Goal: Use online tool/utility: Utilize a website feature to perform a specific function

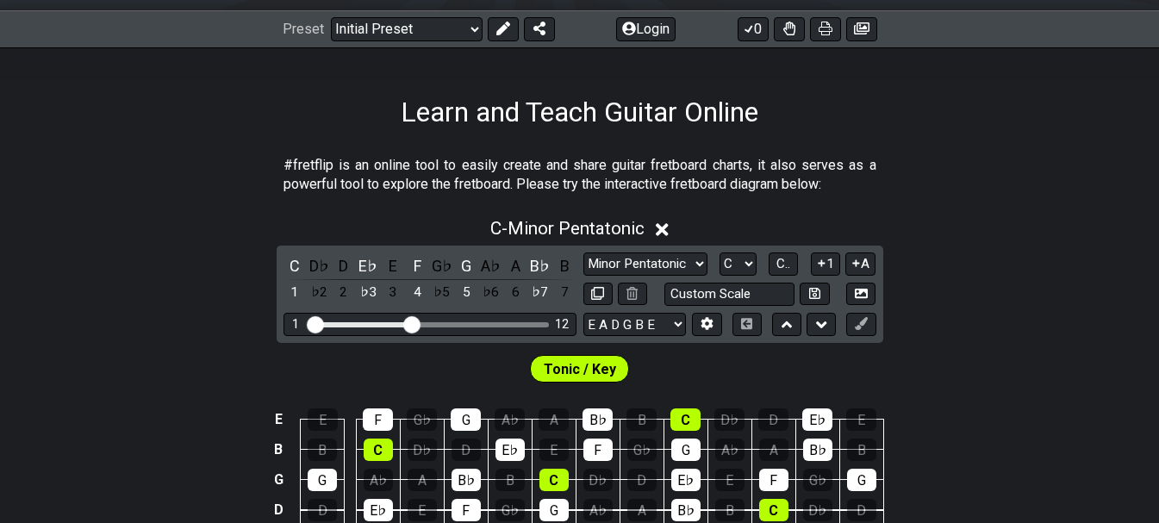
scroll to position [345, 0]
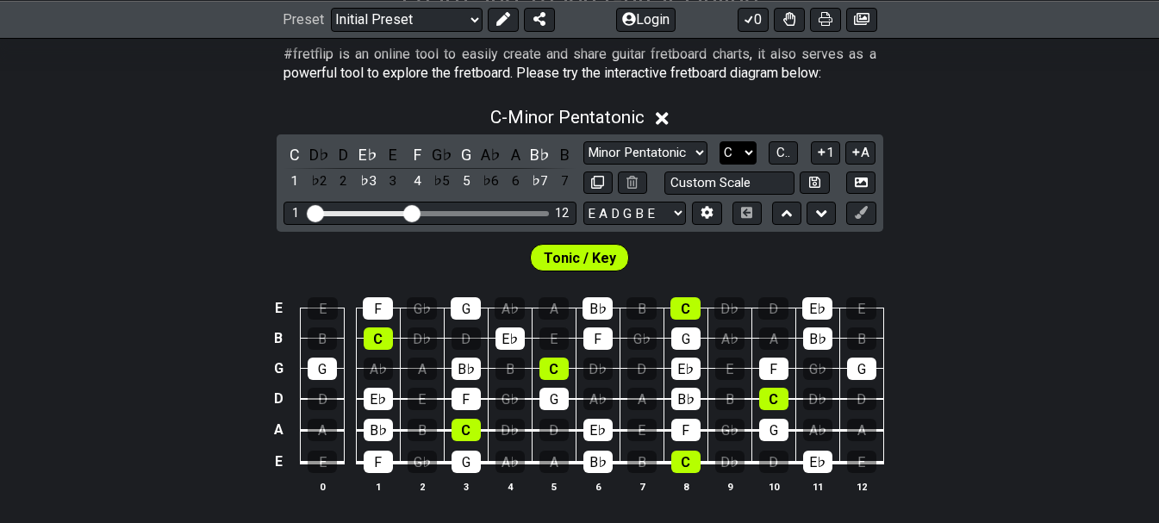
click at [748, 152] on select "A♭ A A♯ B♭ B C C♯ D♭ D D♯ E♭ E F F♯ G♭ G G♯" at bounding box center [738, 152] width 37 height 23
select select "G"
click at [720, 141] on select "A♭ A A♯ B♭ B C C♯ D♭ D D♯ E♭ E F F♯ G♭ G G♯" at bounding box center [738, 152] width 37 height 23
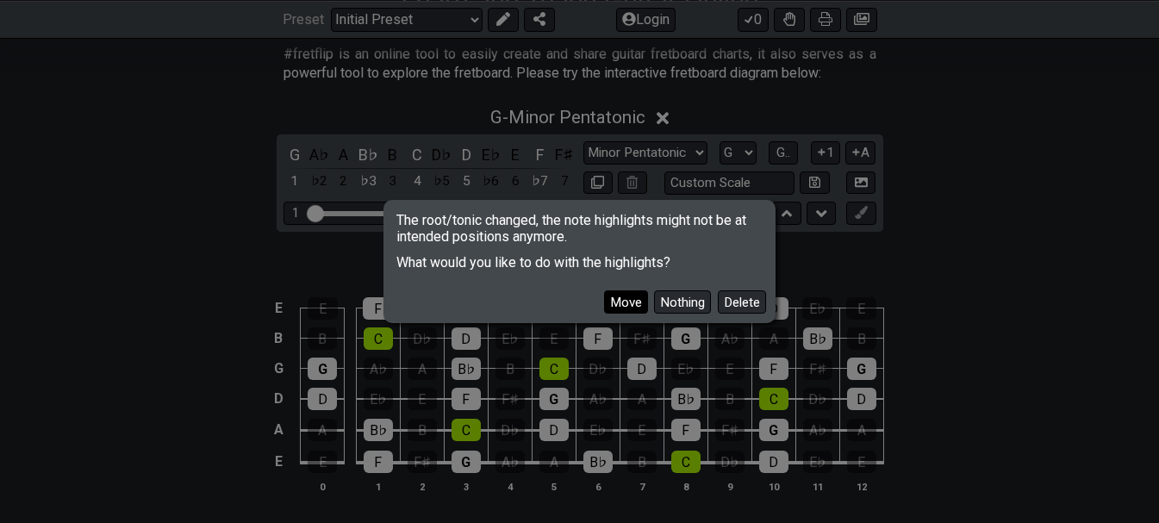
click at [625, 296] on button "Move" at bounding box center [626, 301] width 44 height 23
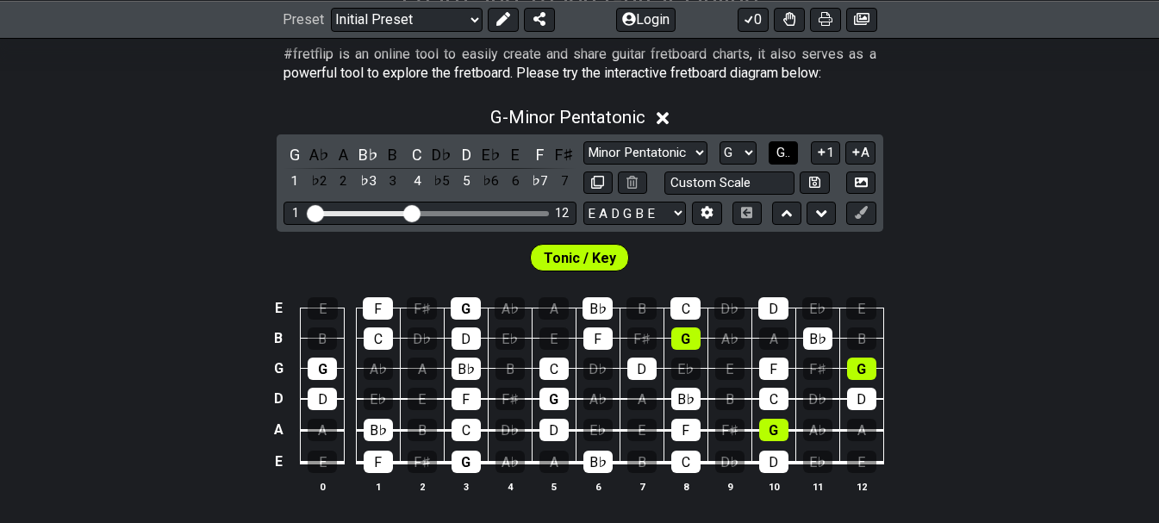
click at [784, 151] on span "G.." at bounding box center [783, 153] width 14 height 16
click at [784, 151] on span "1..7" at bounding box center [783, 153] width 21 height 16
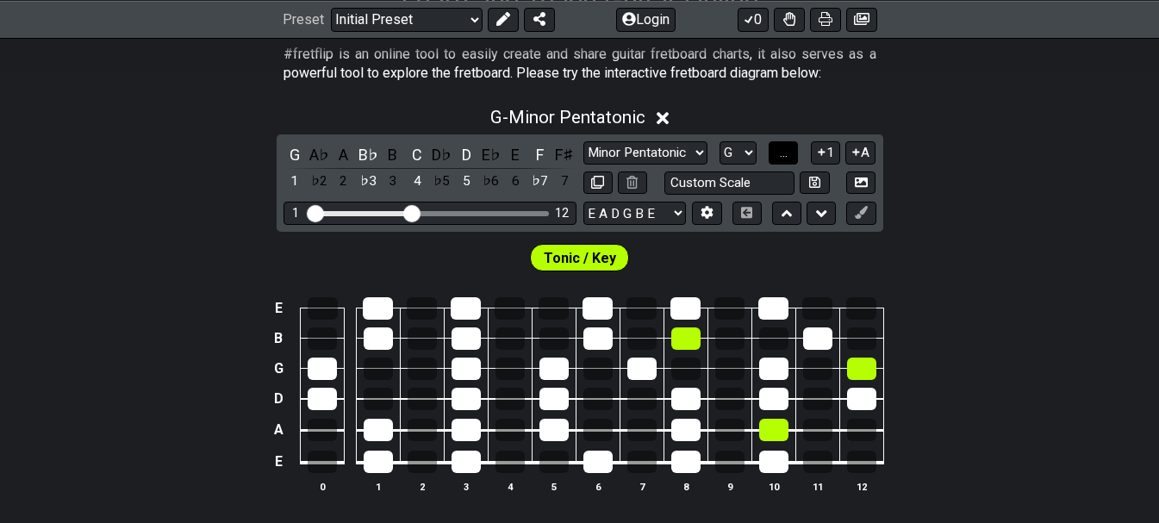
click at [784, 151] on span "..." at bounding box center [784, 153] width 8 height 16
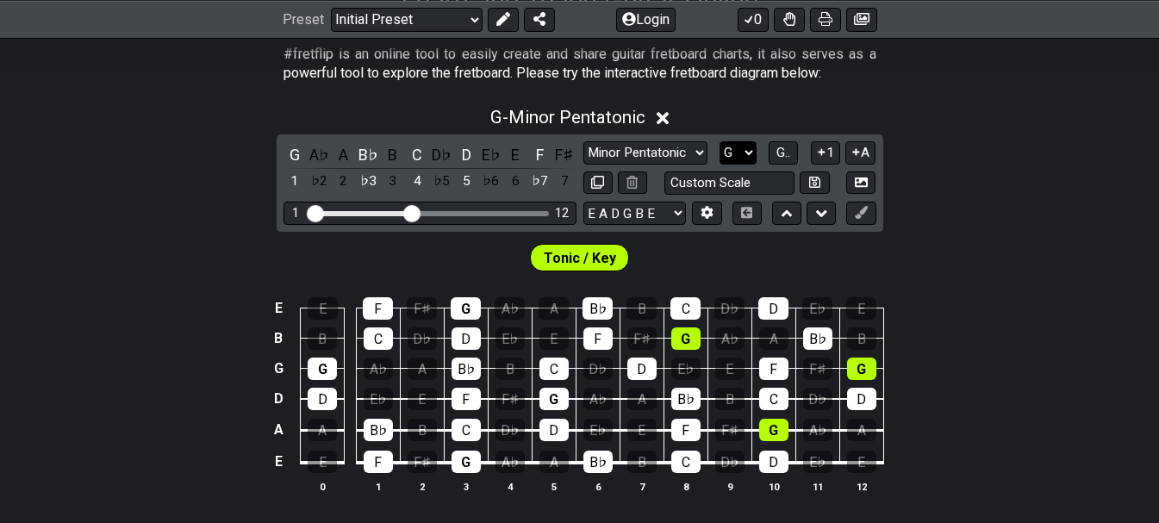
click at [750, 150] on select "A♭ A A♯ B♭ B C C♯ D♭ D D♯ E♭ E F F♯ G♭ G G♯" at bounding box center [738, 152] width 37 height 23
click at [623, 210] on select "E A D G B E E A D G B E E A D G B E B E A D F♯ B A D G C E A D A D G B E E♭ A♭ …" at bounding box center [634, 213] width 103 height 23
click at [1013, 86] on section "#fretflip is an online tool to easily create and share guitar fretboard charts,…" at bounding box center [579, 67] width 1159 height 59
click at [686, 147] on select "Minor Pentatonic Click to edit Minor Pentatonic Major Pentatonic Minor Blues Ma…" at bounding box center [645, 152] width 124 height 23
select select "Major Pentatonic"
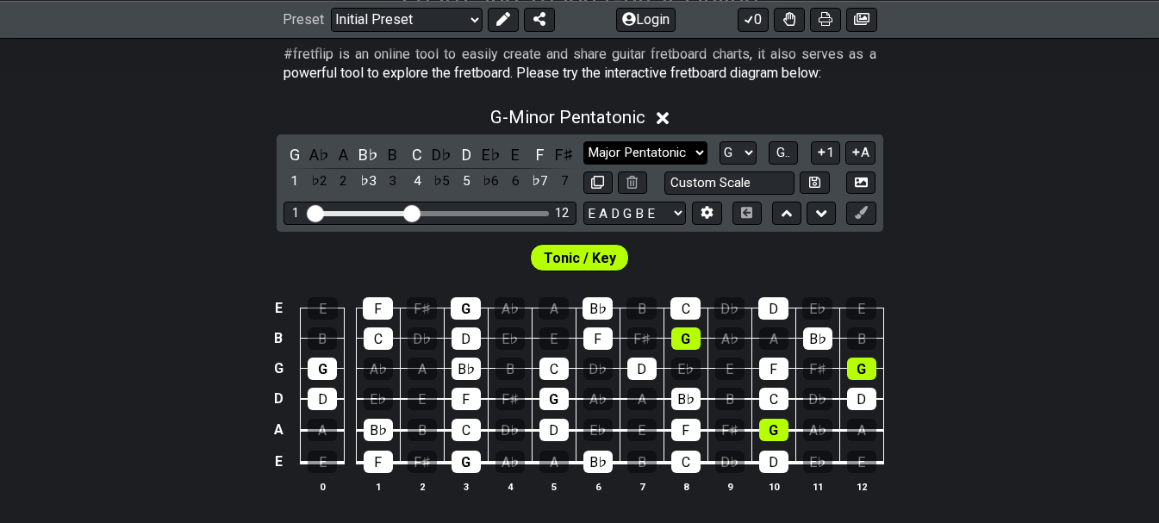
click at [583, 141] on select "Minor Pentatonic Click to edit Minor Pentatonic Major Pentatonic Minor Blues Ma…" at bounding box center [645, 152] width 124 height 23
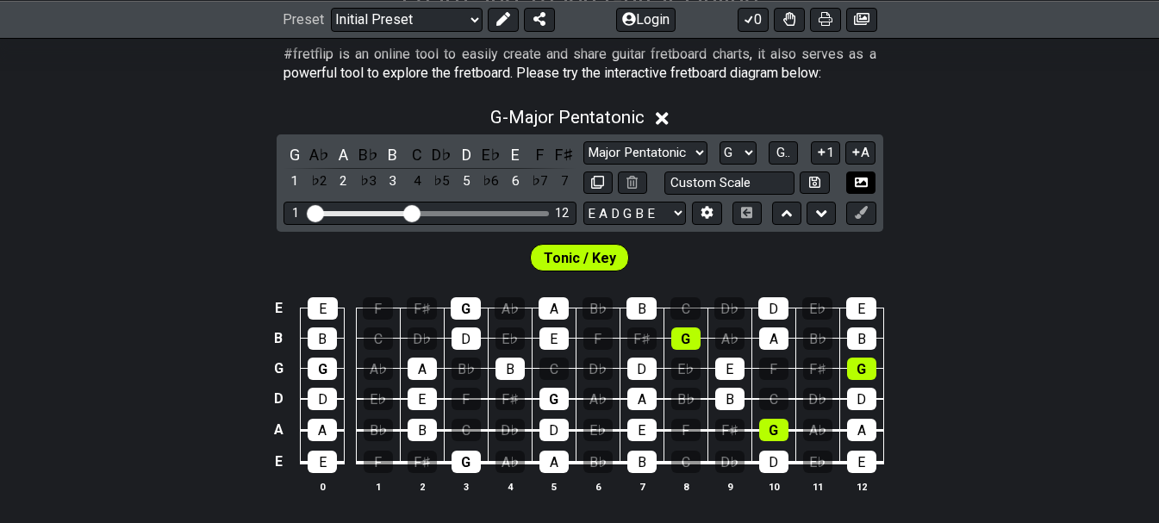
click at [860, 182] on icon at bounding box center [861, 182] width 13 height 9
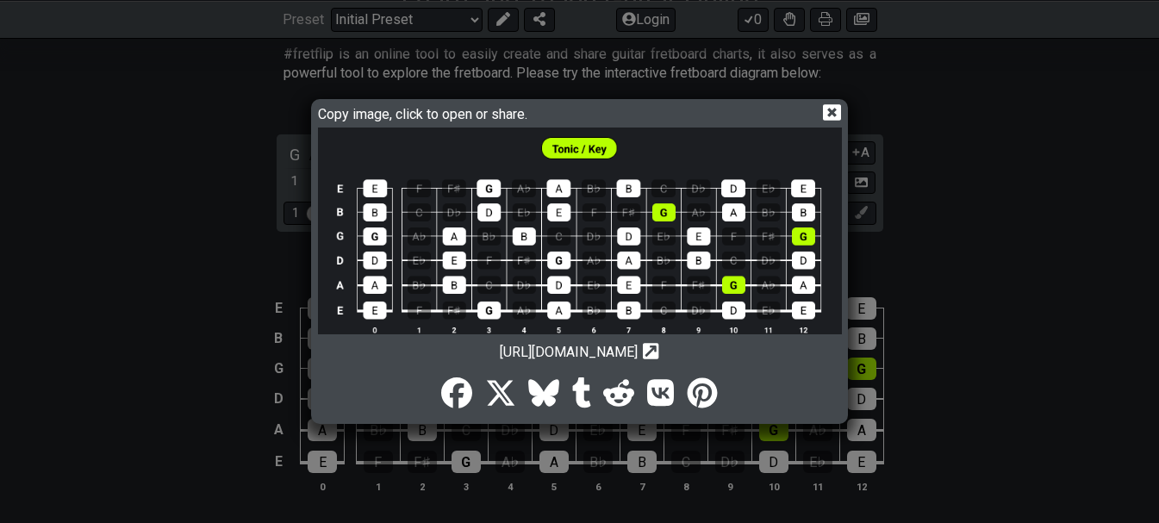
click at [659, 343] on icon at bounding box center [651, 351] width 16 height 16
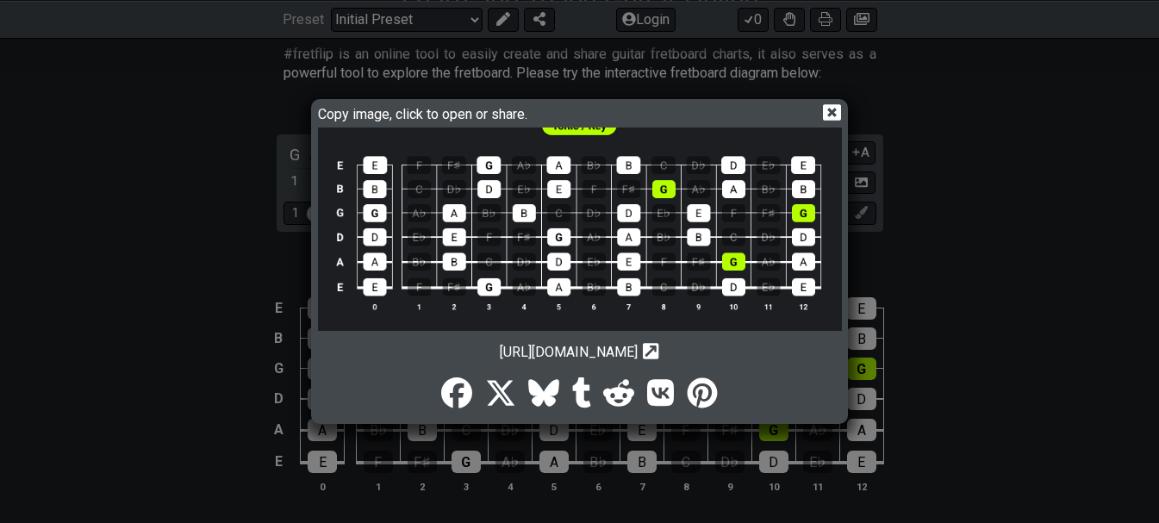
scroll to position [0, 0]
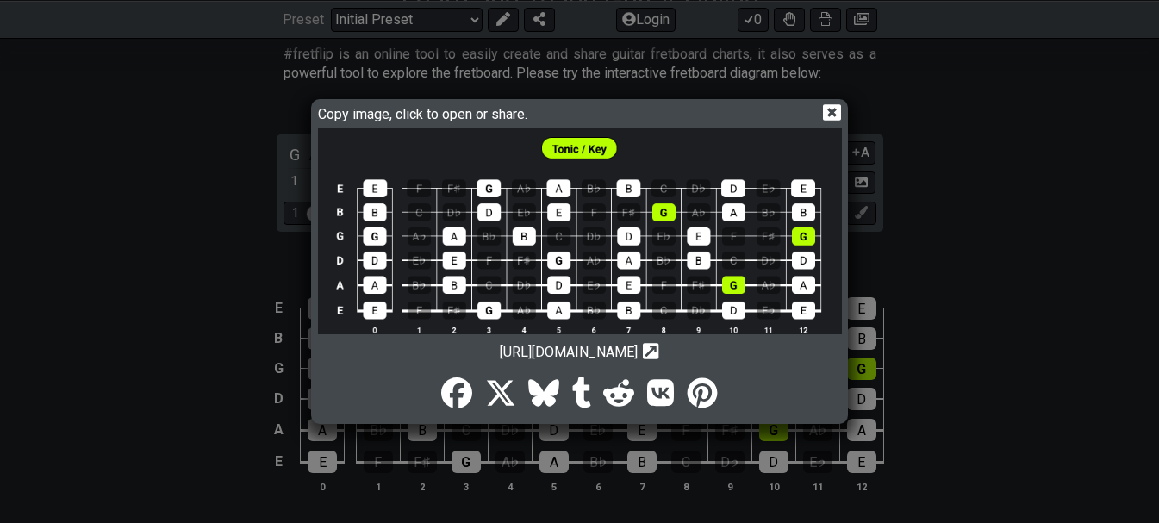
click at [829, 109] on icon at bounding box center [832, 112] width 18 height 18
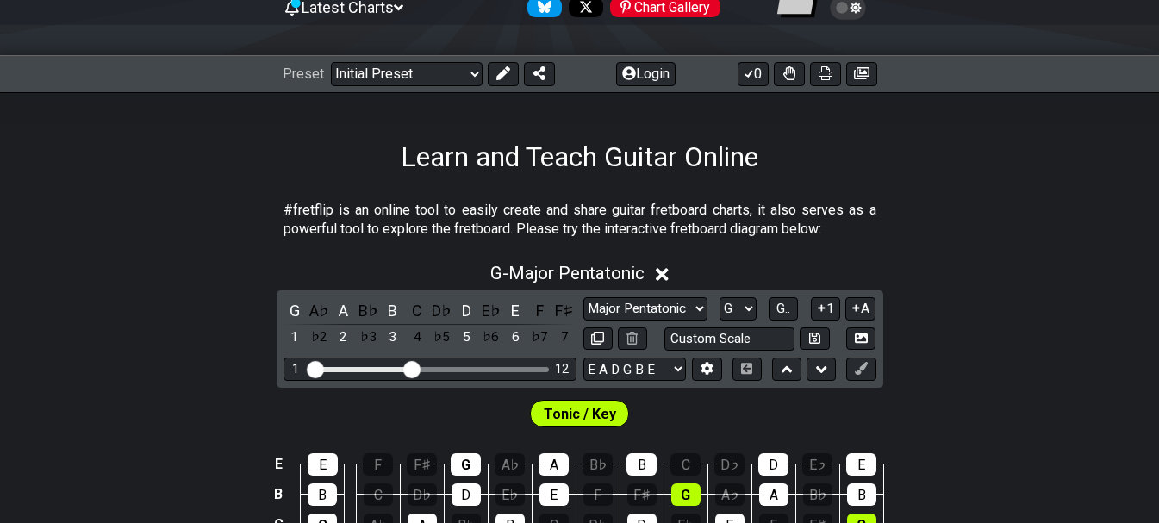
scroll to position [172, 0]
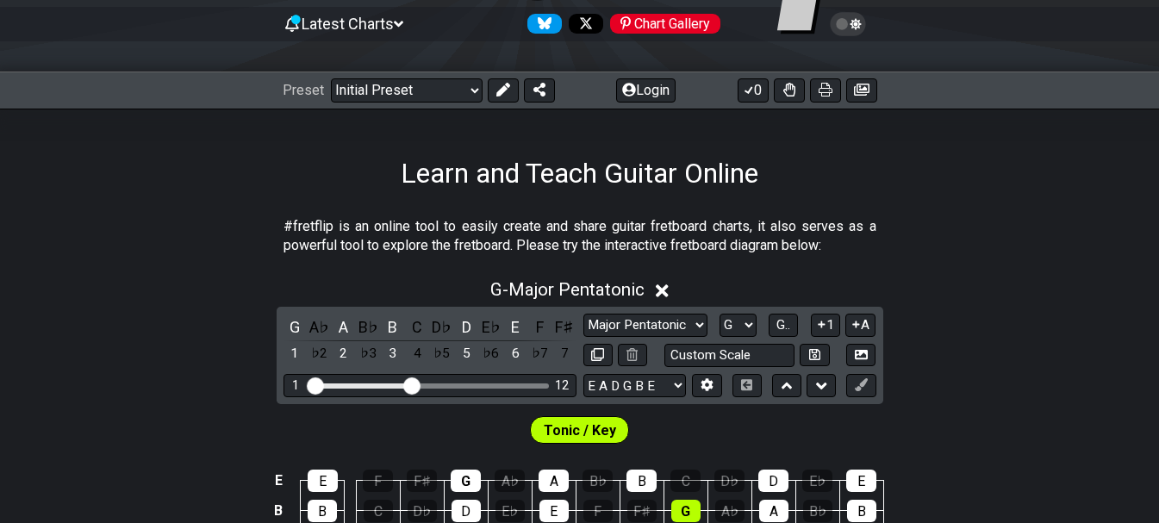
drag, startPoint x: 825, startPoint y: 86, endPoint x: 967, endPoint y: 466, distance: 405.8
click at [825, 86] on icon at bounding box center [826, 90] width 14 height 14
click at [856, 22] on icon at bounding box center [848, 24] width 36 height 24
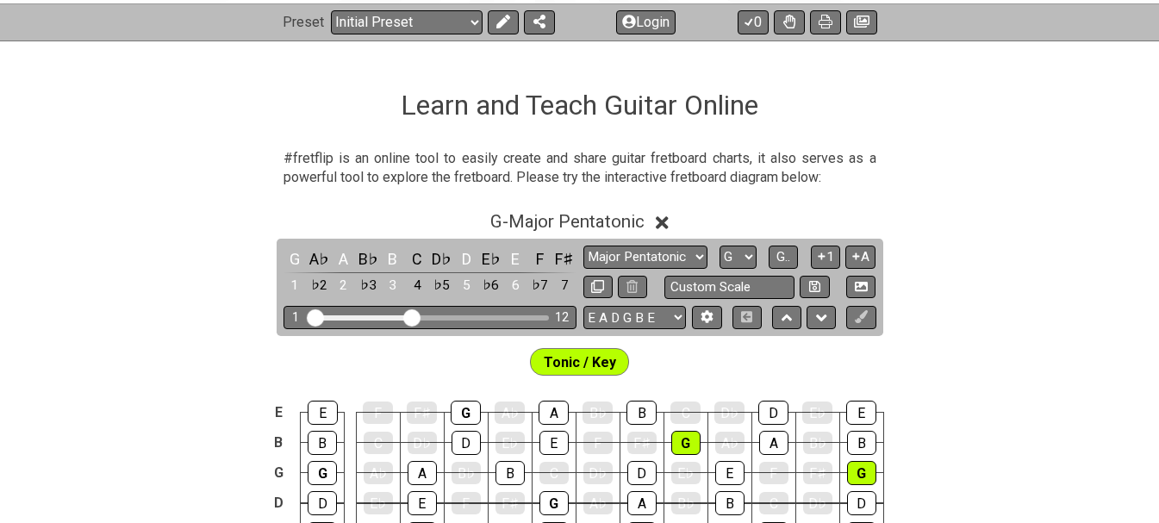
scroll to position [345, 0]
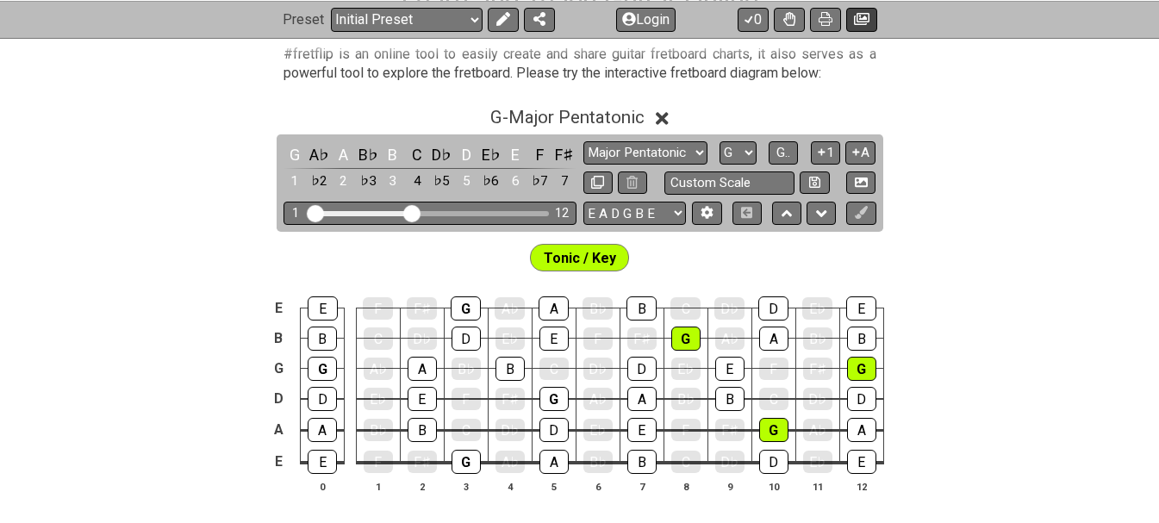
click at [857, 16] on icon at bounding box center [862, 19] width 16 height 12
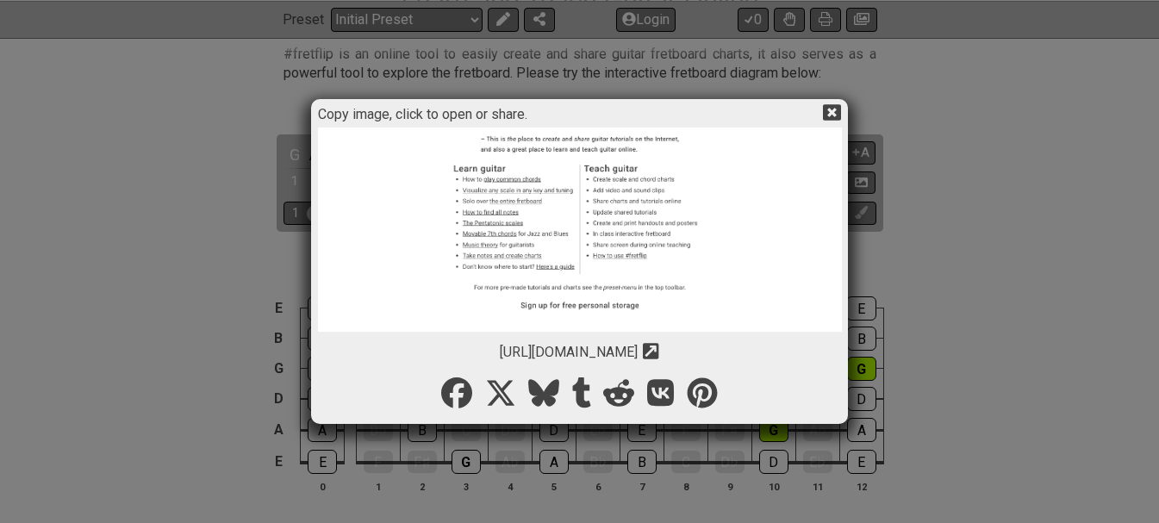
scroll to position [291, 0]
click at [834, 110] on icon at bounding box center [832, 112] width 18 height 18
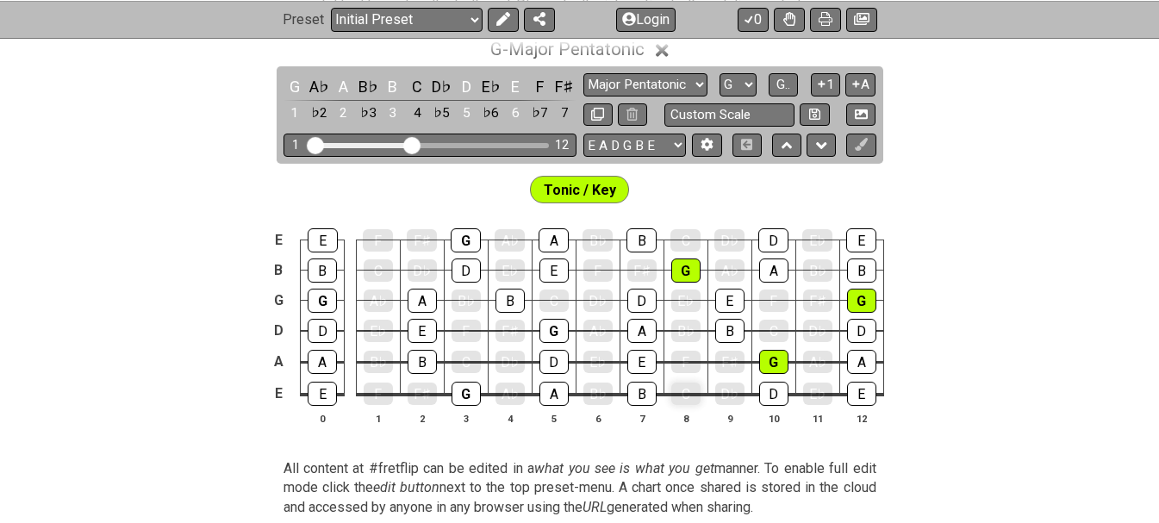
scroll to position [517, 0]
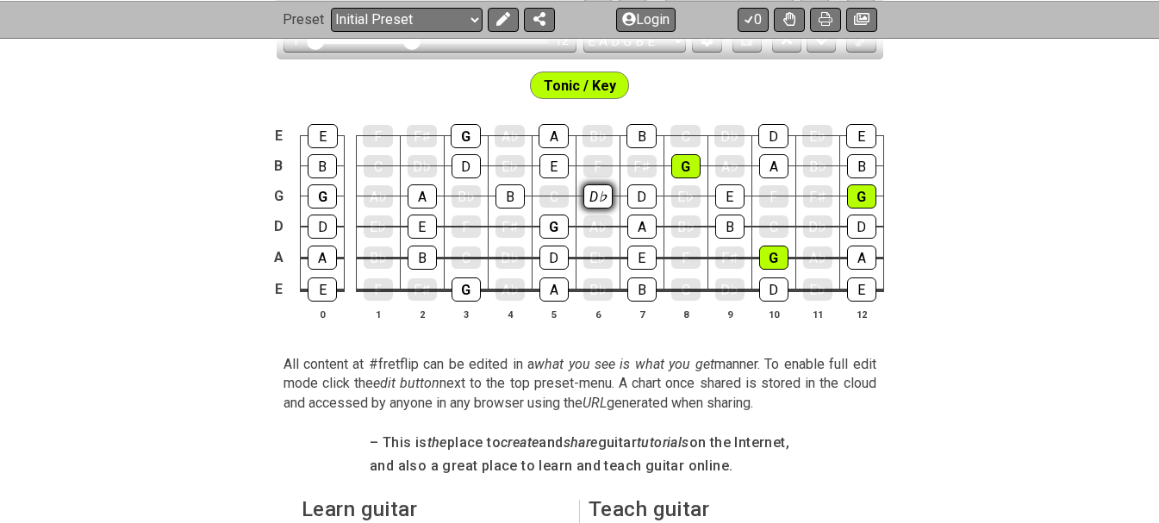
click at [605, 208] on div "D♭" at bounding box center [597, 196] width 29 height 24
click at [857, 188] on div "G" at bounding box center [861, 196] width 29 height 24
click at [861, 168] on div "B" at bounding box center [861, 166] width 29 height 24
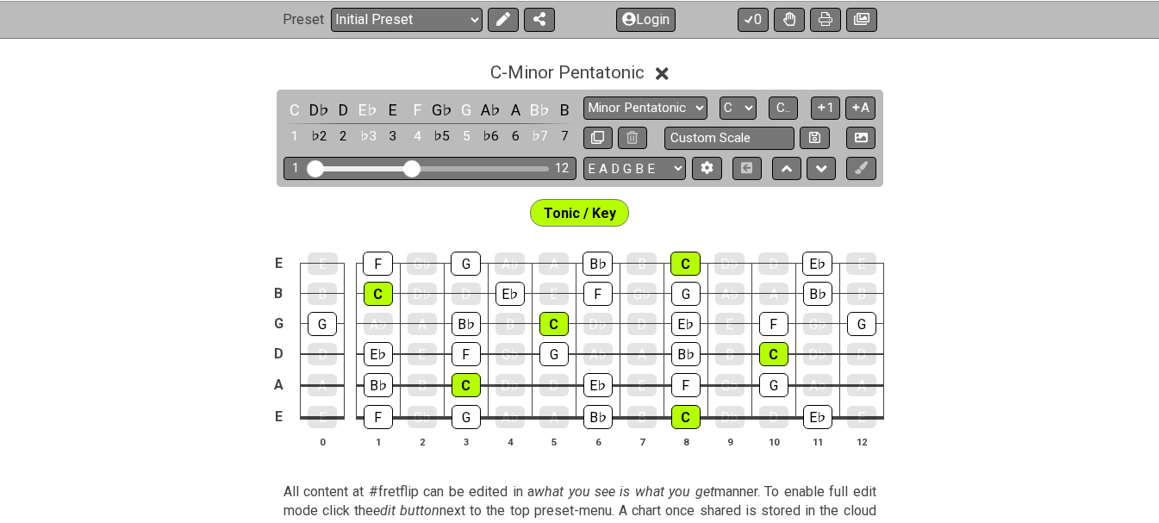
scroll to position [431, 0]
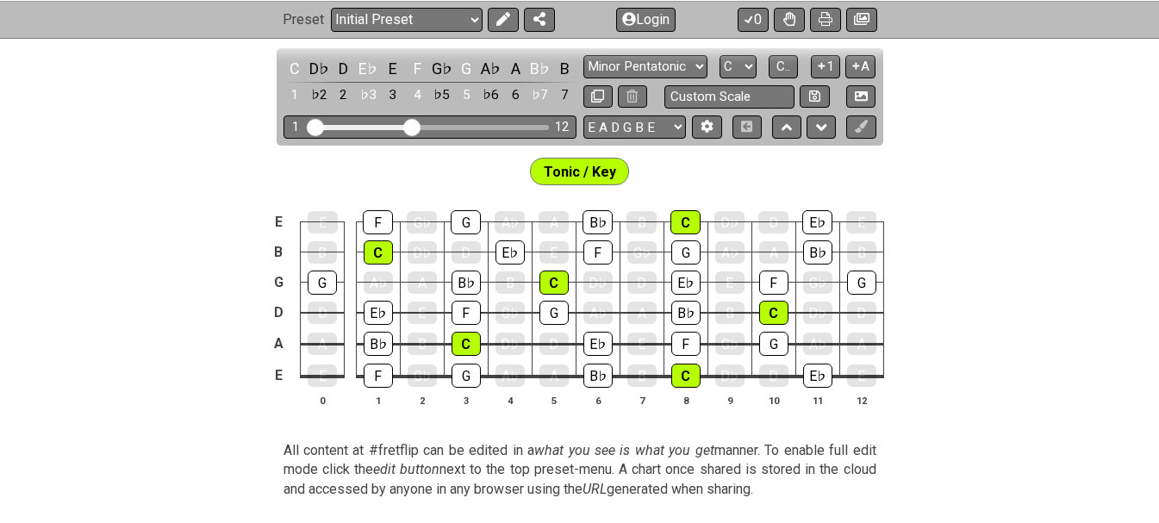
click at [825, 217] on div "E♭" at bounding box center [817, 222] width 30 height 24
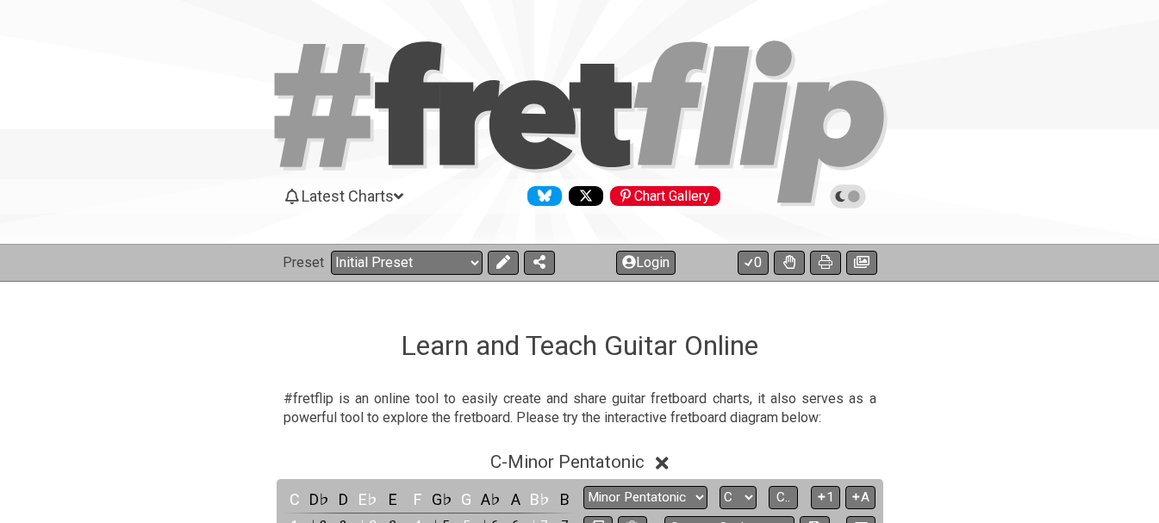
scroll to position [431, 0]
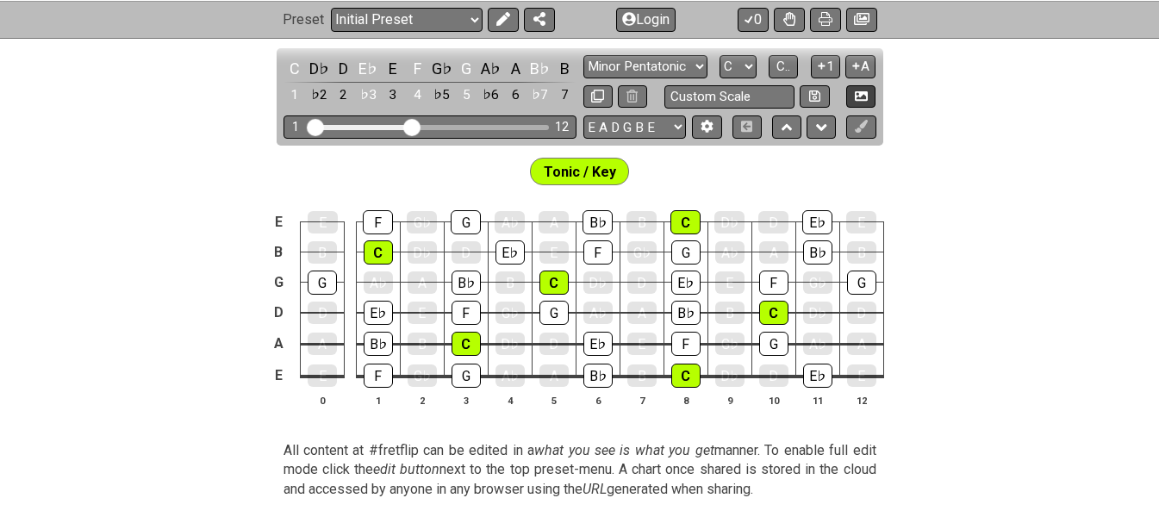
click at [862, 93] on icon at bounding box center [861, 95] width 13 height 9
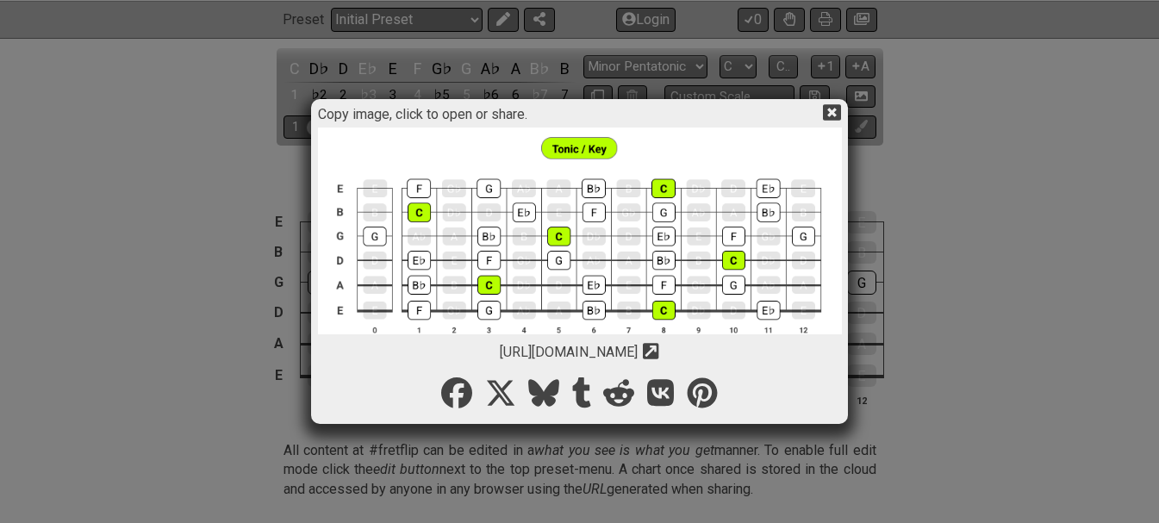
click at [659, 346] on icon at bounding box center [651, 351] width 16 height 16
click at [828, 113] on icon at bounding box center [832, 112] width 18 height 16
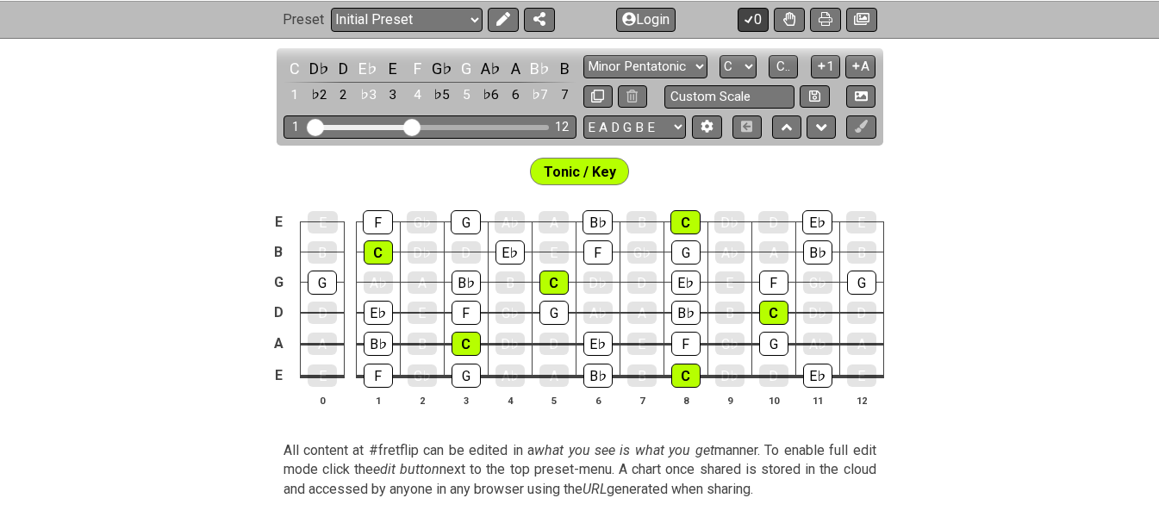
click at [753, 16] on icon at bounding box center [748, 19] width 17 height 14
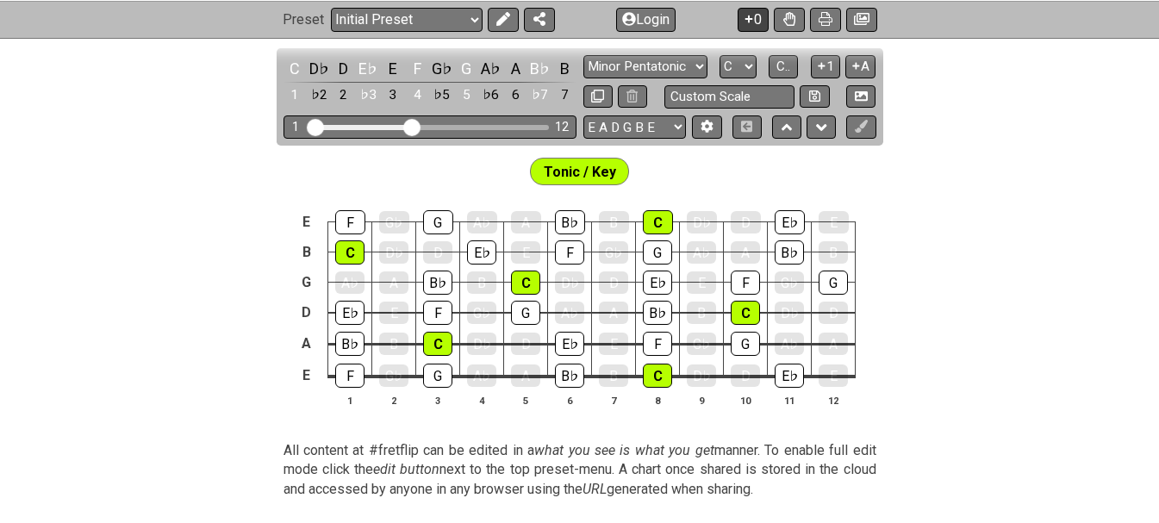
click at [753, 16] on icon at bounding box center [748, 19] width 17 height 14
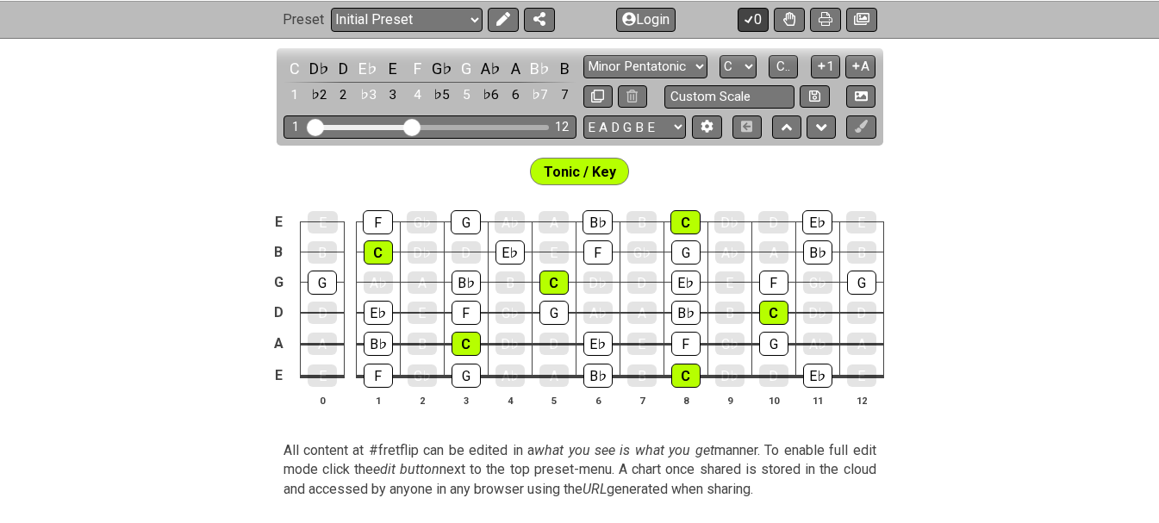
click at [753, 16] on icon at bounding box center [748, 19] width 17 height 14
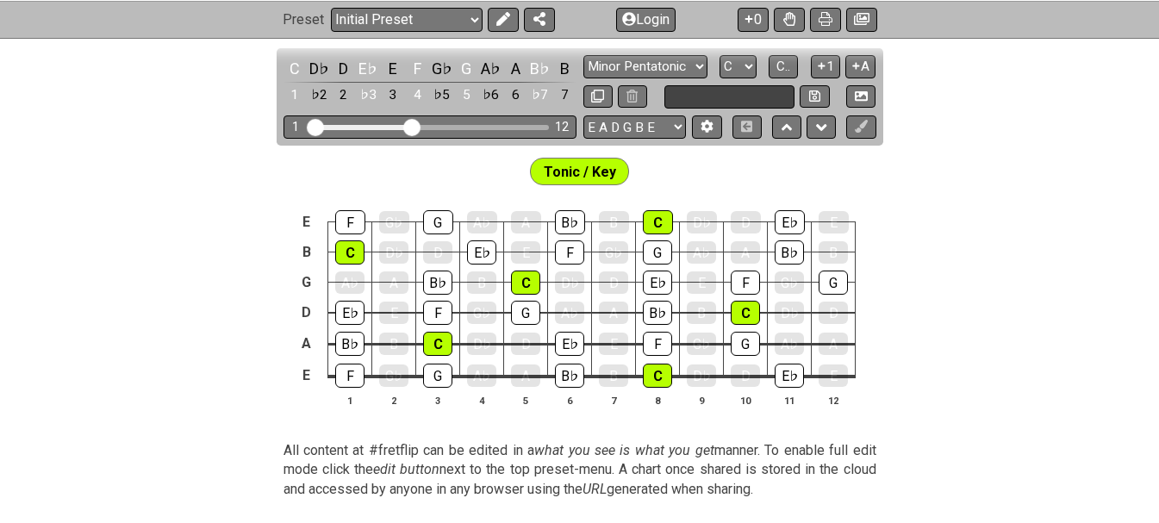
click at [719, 98] on input "text" at bounding box center [729, 96] width 131 height 23
type input "Custom Scale"
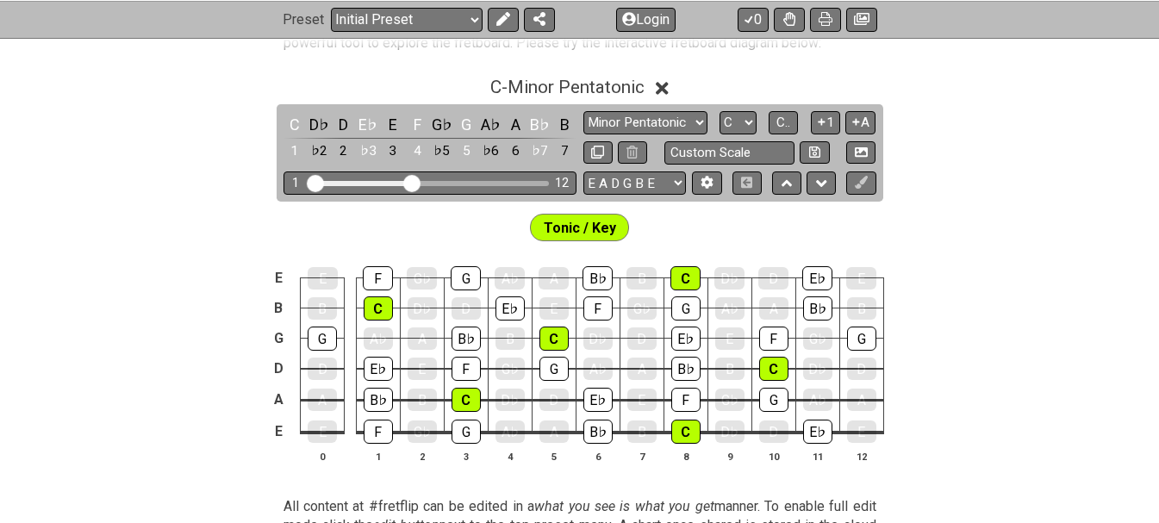
scroll to position [345, 0]
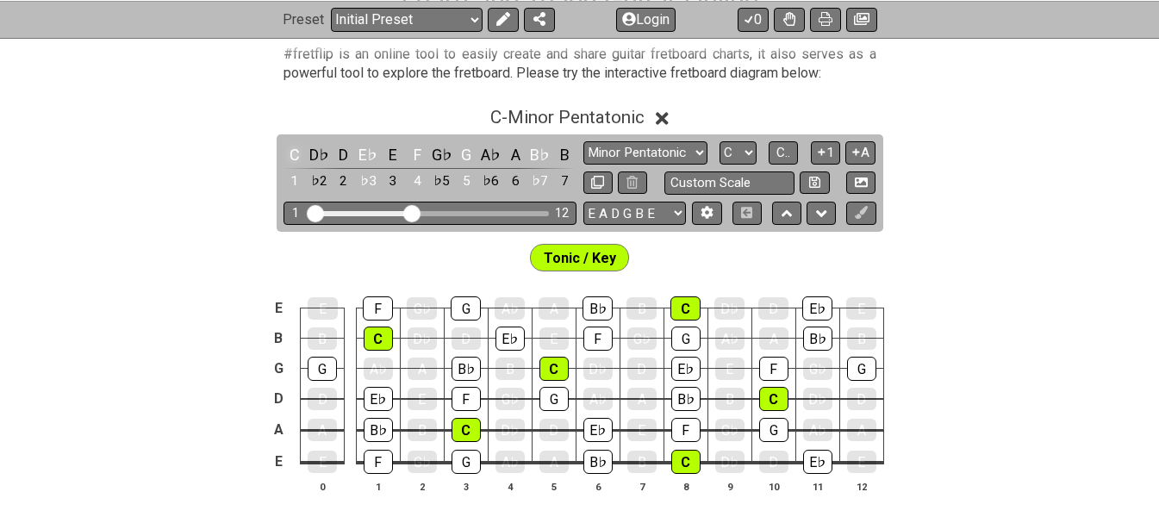
click at [295, 147] on div "C" at bounding box center [295, 154] width 22 height 23
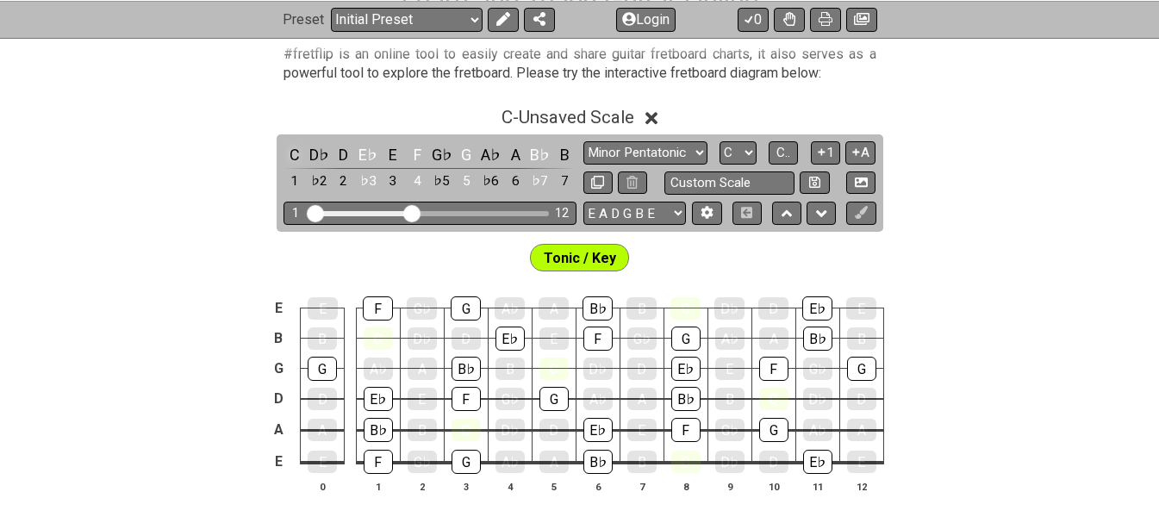
click at [295, 148] on div "C" at bounding box center [295, 154] width 22 height 23
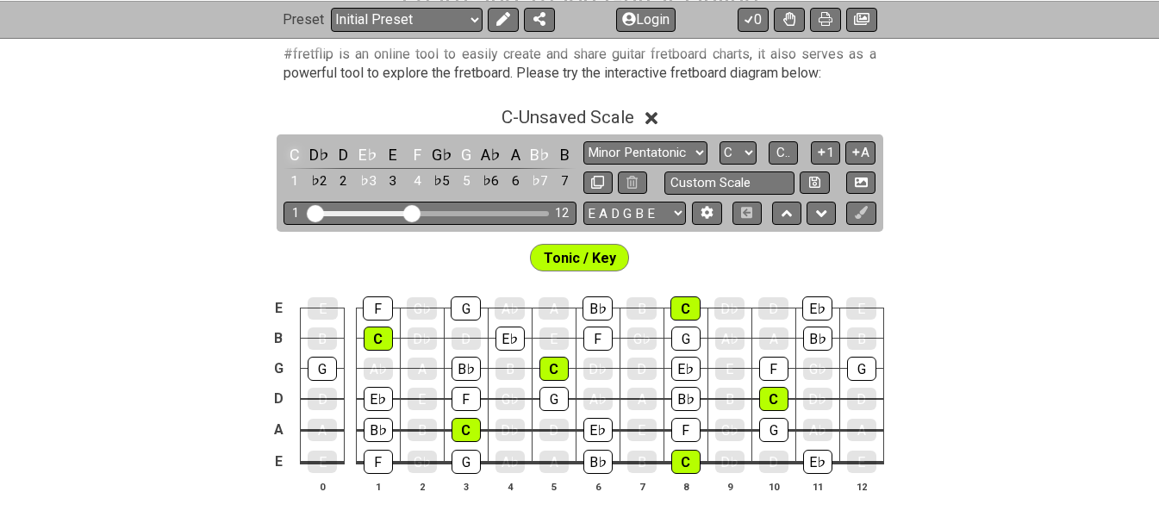
click at [295, 148] on div "C" at bounding box center [295, 154] width 22 height 23
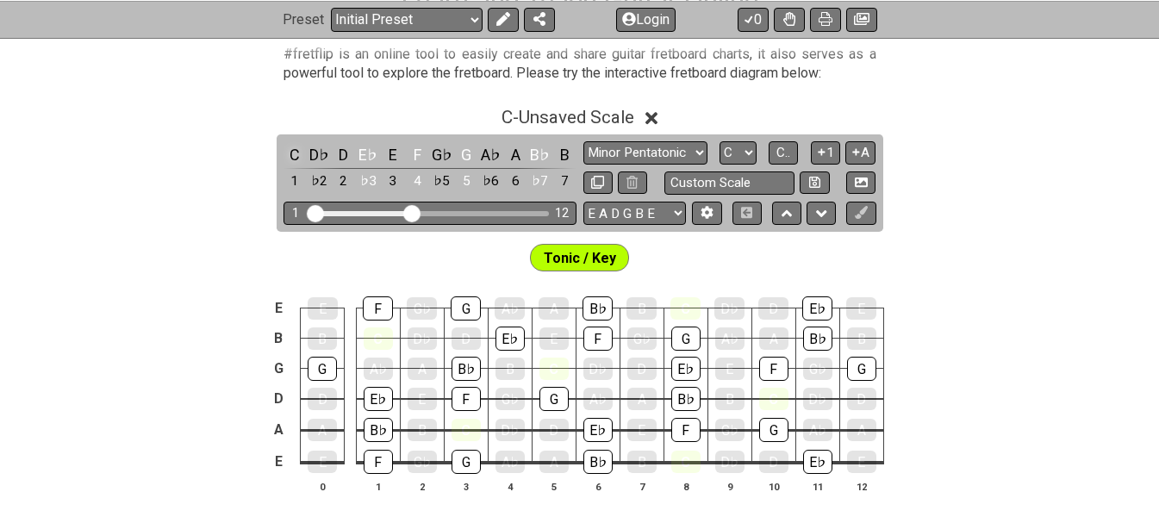
click at [295, 148] on div "C" at bounding box center [295, 154] width 22 height 23
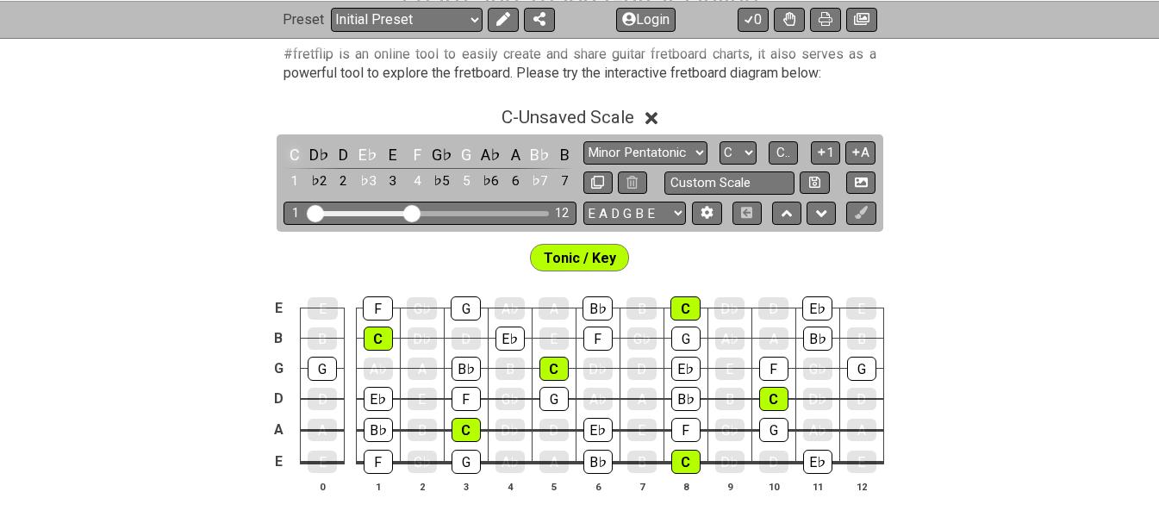
click at [295, 148] on div "C" at bounding box center [295, 154] width 22 height 23
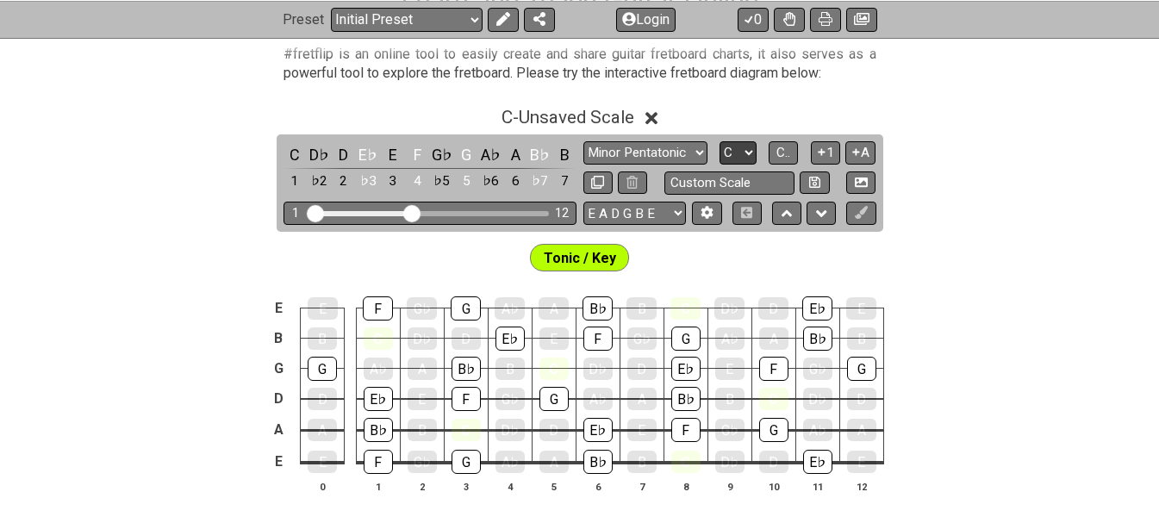
click at [753, 151] on select "A♭ A A♯ B♭ B C C♯ D♭ D D♯ E♭ E F F♯ G♭ G G♯" at bounding box center [738, 152] width 37 height 23
select select "G"
click at [720, 141] on select "A♭ A A♯ B♭ B C C♯ D♭ D D♯ E♭ E F F♯ G♭ G G♯" at bounding box center [738, 152] width 37 height 23
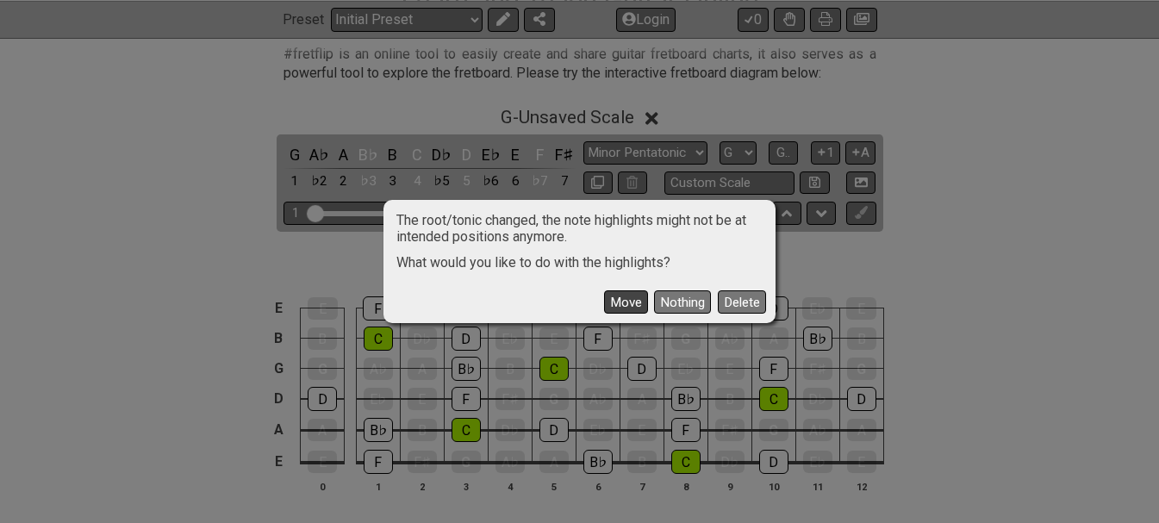
click at [623, 298] on button "Move" at bounding box center [626, 301] width 44 height 23
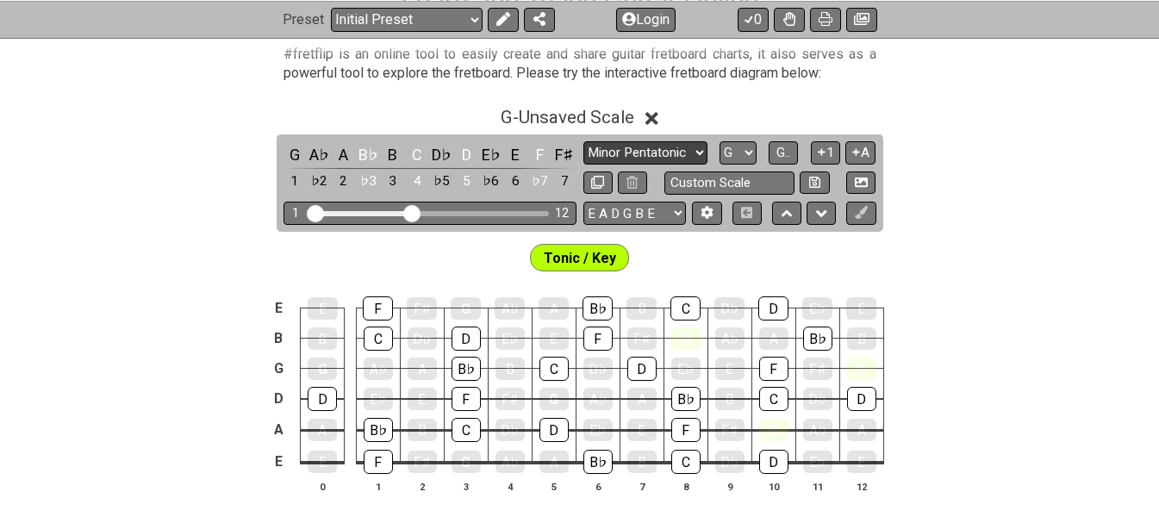
click at [699, 148] on select "Minor Pentatonic Click to edit Minor Pentatonic Major Pentatonic Minor Blues Ma…" at bounding box center [645, 152] width 124 height 23
select select "Major Pentatonic"
click at [583, 141] on select "Minor Pentatonic Click to edit Minor Pentatonic Major Pentatonic Minor Blues Ma…" at bounding box center [645, 152] width 124 height 23
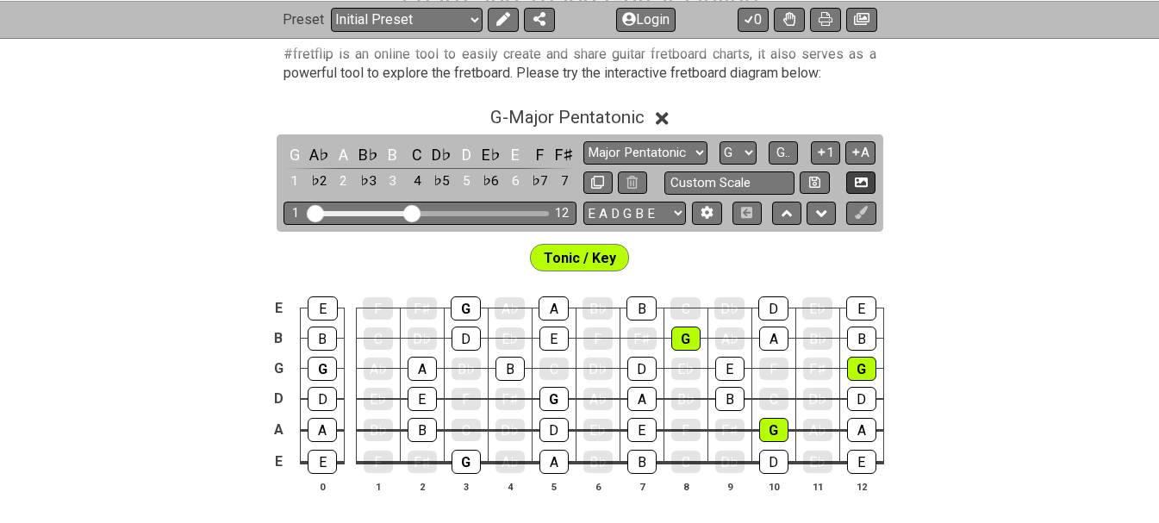
click at [857, 176] on icon at bounding box center [861, 182] width 13 height 13
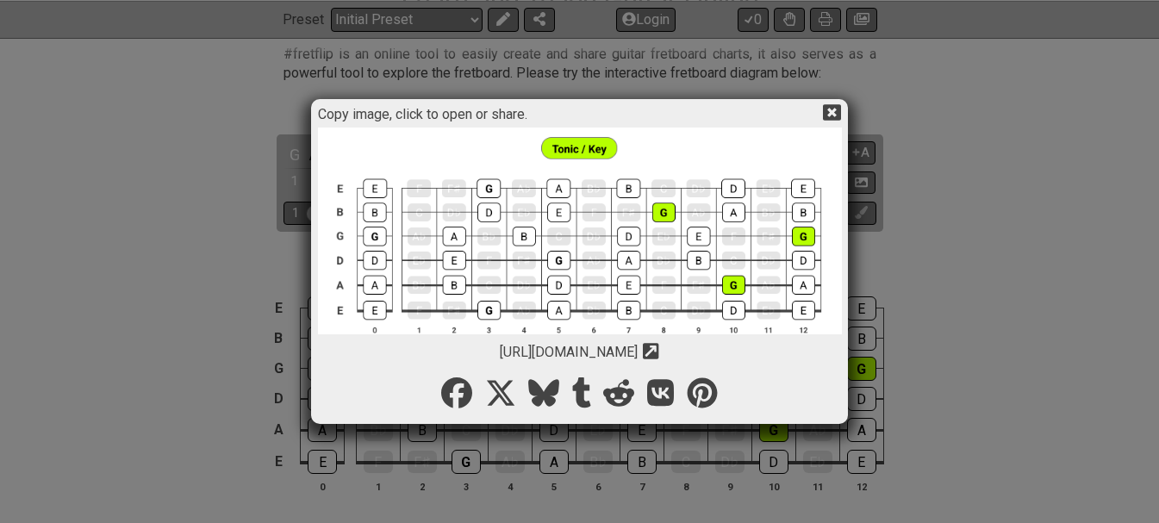
click at [575, 212] on img at bounding box center [580, 241] width 524 height 227
click at [833, 115] on icon at bounding box center [832, 112] width 18 height 16
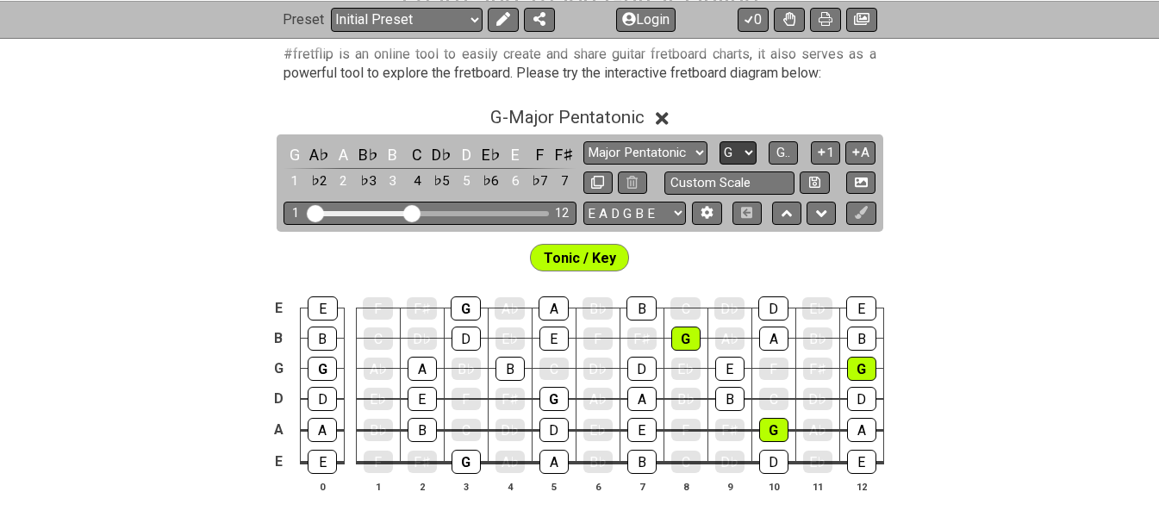
click at [750, 153] on select "A♭ A A♯ B♭ B C C♯ D♭ D D♯ E♭ E F F♯ G♭ G G♯" at bounding box center [738, 152] width 37 height 23
select select "C"
click at [720, 141] on select "A♭ A A♯ B♭ B C C♯ D♭ D D♯ E♭ E F F♯ G♭ G G♯" at bounding box center [738, 152] width 37 height 23
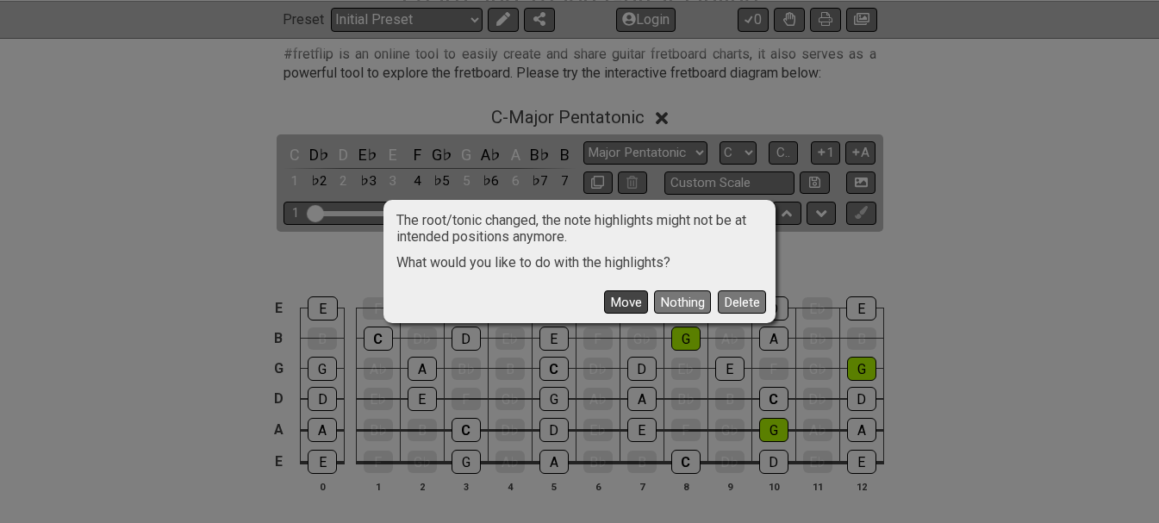
click at [633, 296] on button "Move" at bounding box center [626, 301] width 44 height 23
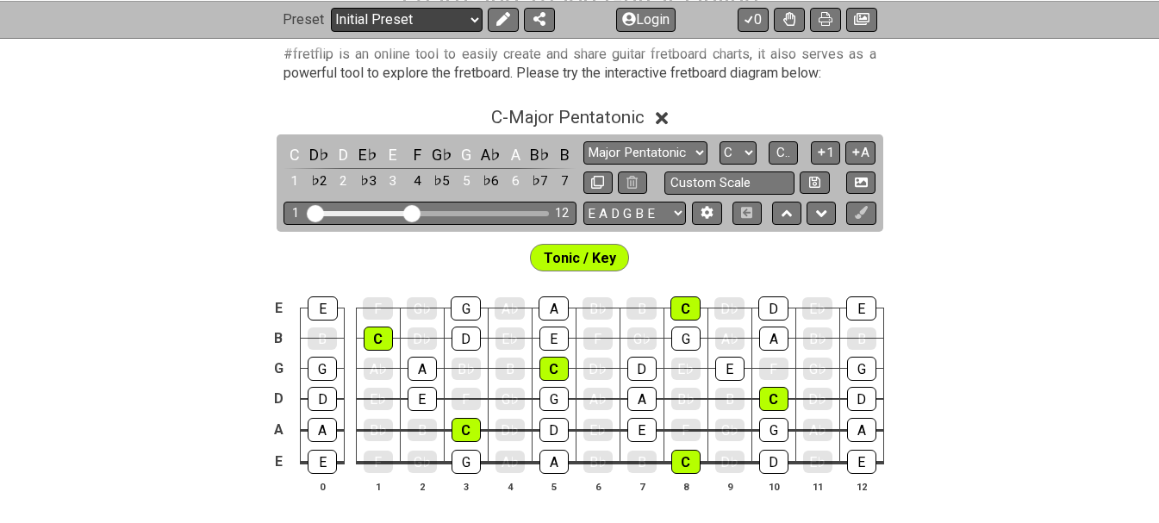
click at [473, 22] on select "Welcome to #fretflip! Initial Preset Custom Preset Minor Pentatonic Major Penta…" at bounding box center [407, 19] width 152 height 24
click at [331, 7] on select "Welcome to #fretflip! Initial Preset Custom Preset Minor Pentatonic Major Penta…" at bounding box center [407, 19] width 152 height 24
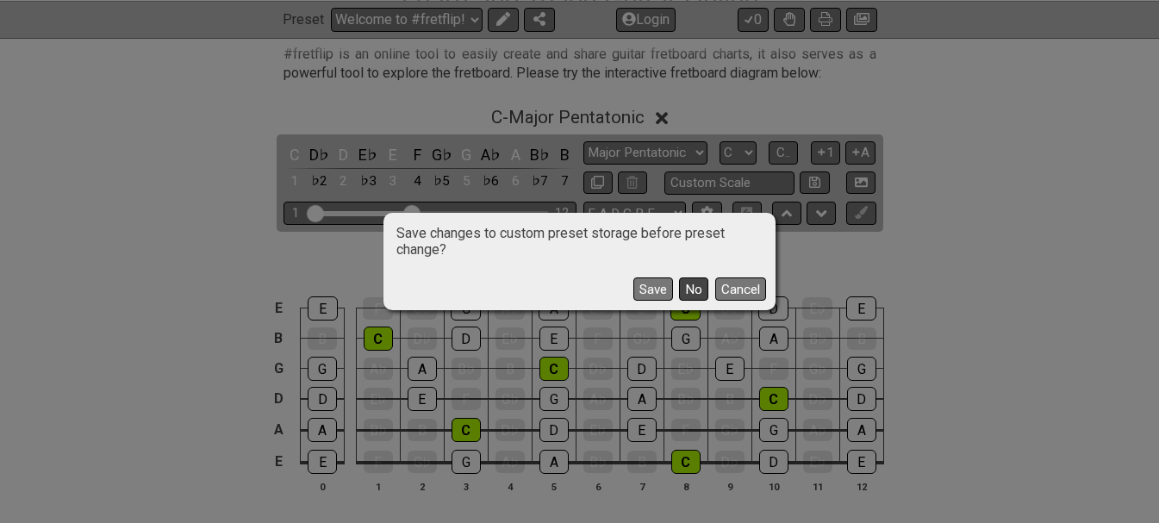
click at [699, 290] on button "No" at bounding box center [693, 288] width 29 height 23
select select "/minor-pentatonic"
select select "C"
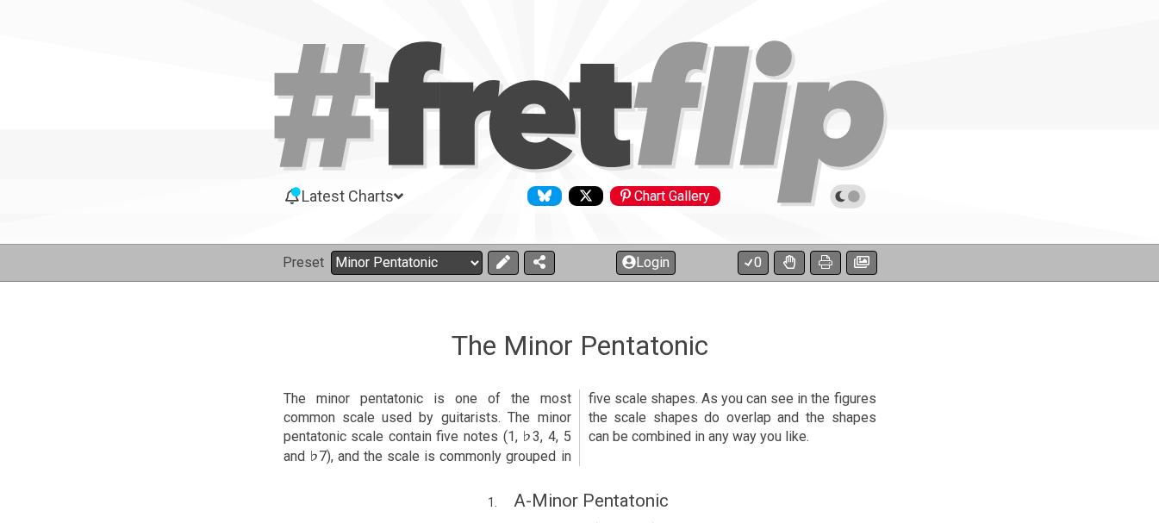
click at [467, 262] on select "Welcome to #fretflip! Initial Preset Custom Preset Minor Pentatonic Major Penta…" at bounding box center [407, 263] width 152 height 24
click at [331, 251] on select "Welcome to #fretflip! Initial Preset Custom Preset Minor Pentatonic Major Penta…" at bounding box center [407, 263] width 152 height 24
select select "/welcome"
select select "C"
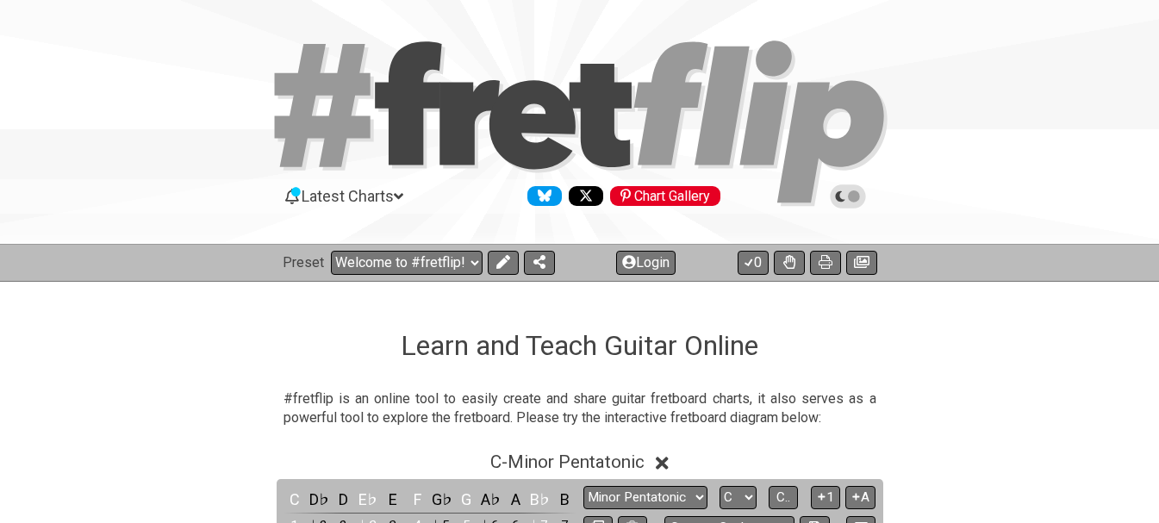
click at [403, 200] on icon at bounding box center [398, 197] width 9 height 16
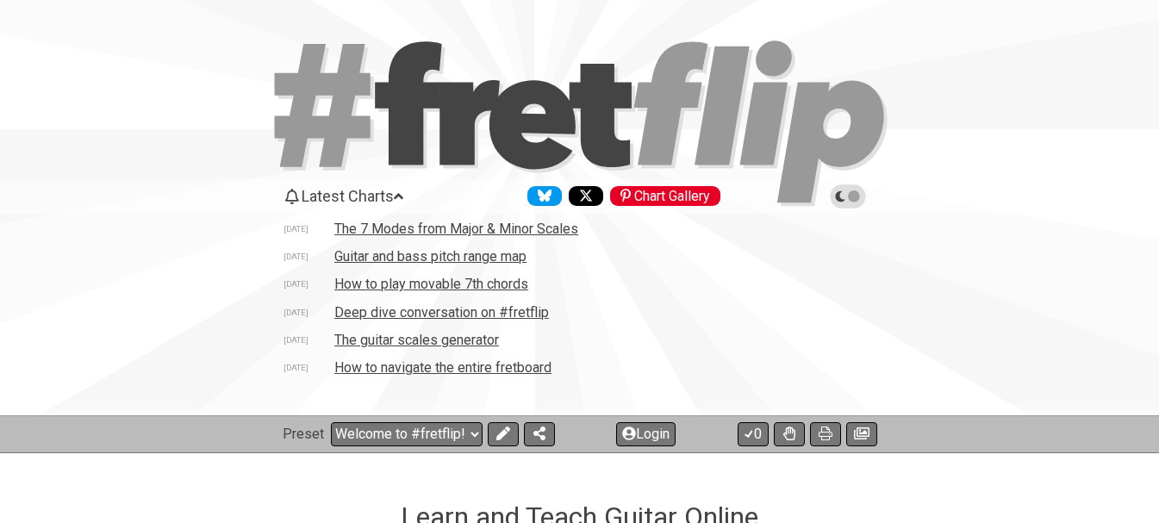
click at [418, 340] on td "The guitar scales generator" at bounding box center [417, 340] width 166 height 18
select select "/guitar-scales-generator"
select select "A"
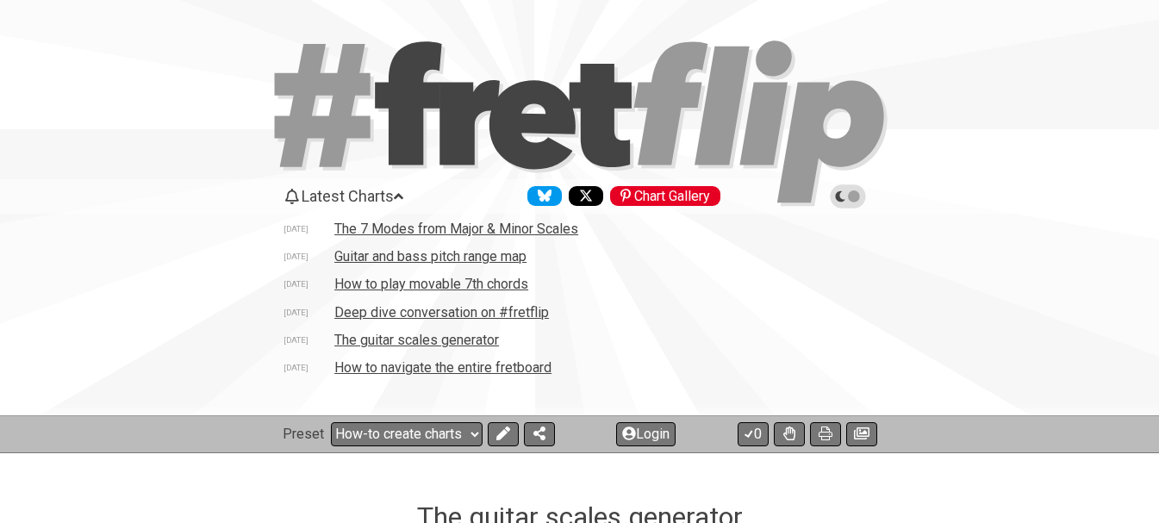
click at [412, 313] on td "Deep dive conversation on #fretflip" at bounding box center [442, 312] width 216 height 18
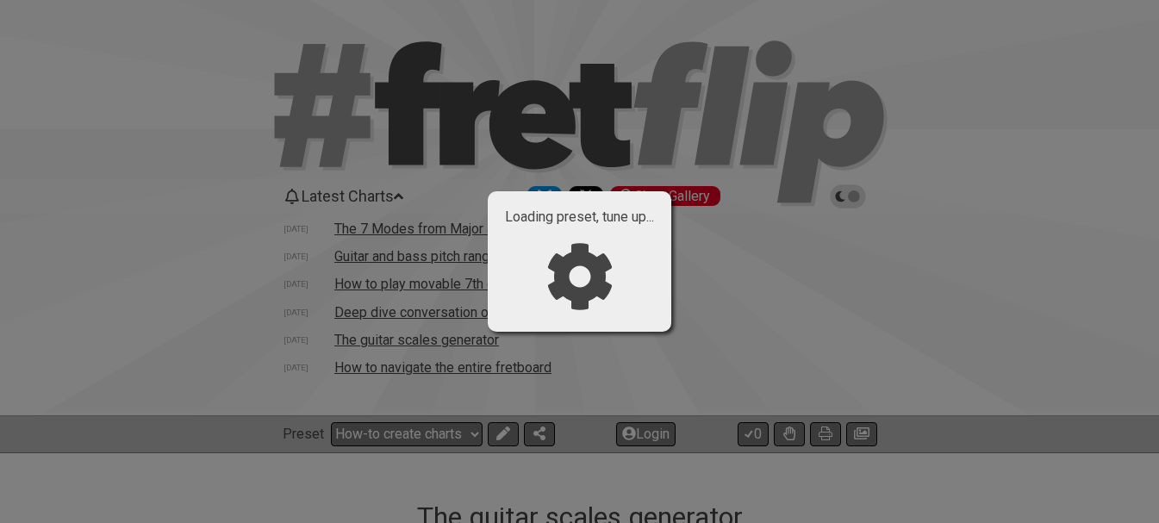
select select "/welcome"
select select "C"
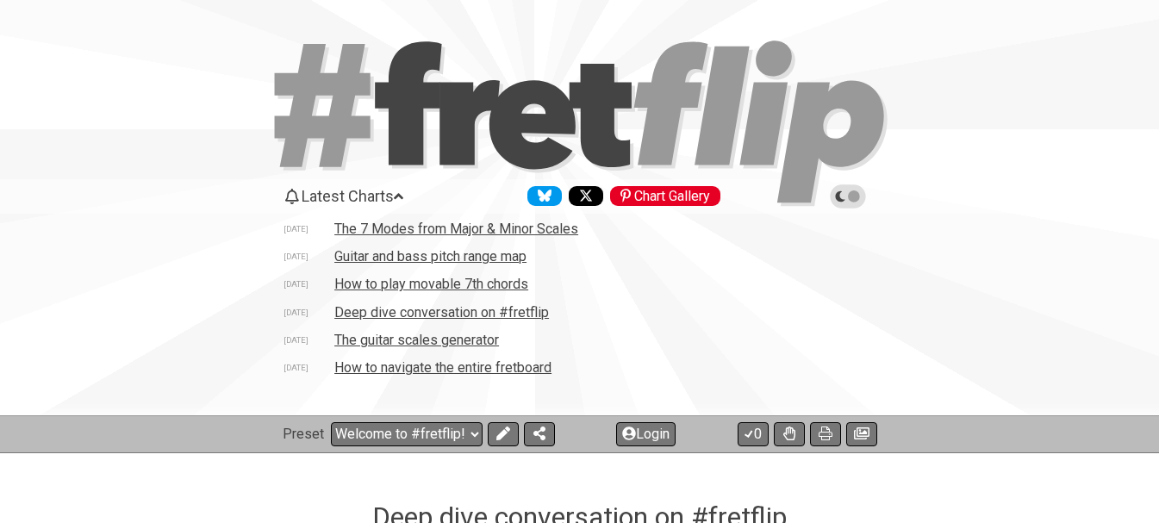
click at [405, 115] on icon at bounding box center [408, 102] width 66 height 123
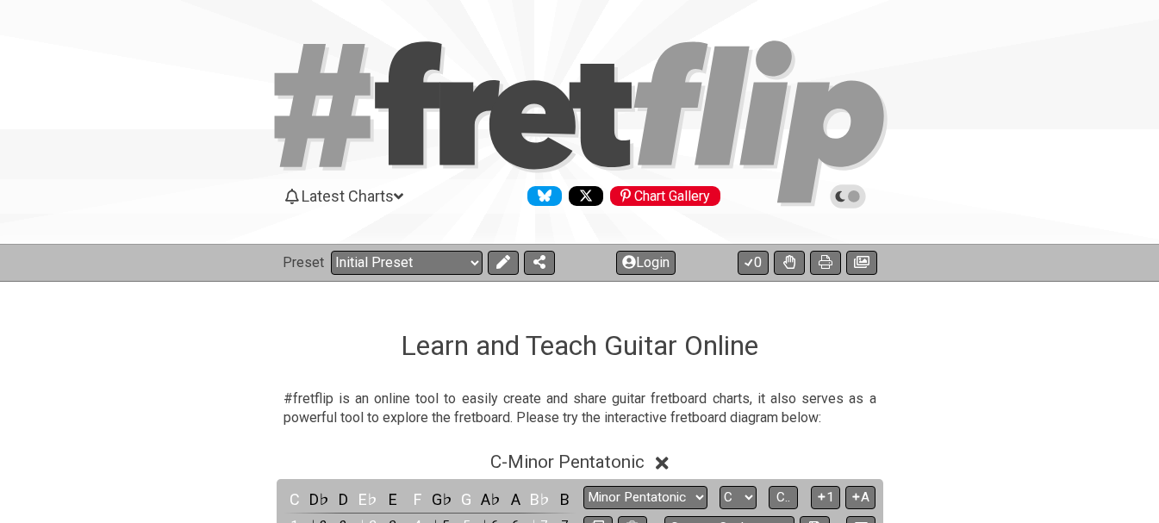
scroll to position [172, 0]
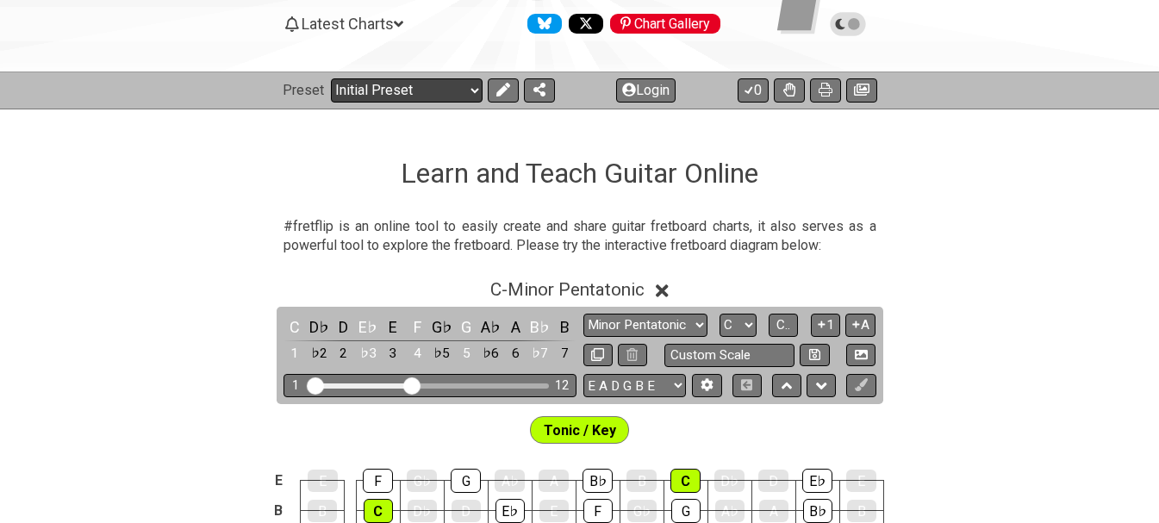
click at [470, 89] on select "Welcome to #fretflip! Initial Preset Custom Preset Minor Pentatonic Major Penta…" at bounding box center [407, 90] width 152 height 24
click at [331, 78] on select "Welcome to #fretflip! Initial Preset Custom Preset Minor Pentatonic Major Penta…" at bounding box center [407, 90] width 152 height 24
select select "/guitar-scales"
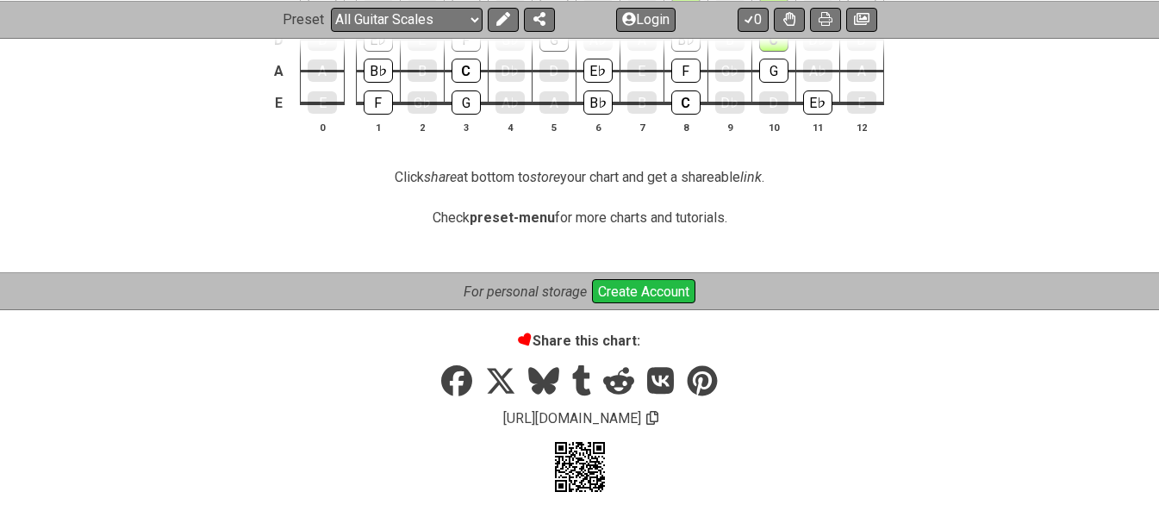
scroll to position [17, 0]
